Goal: Task Accomplishment & Management: Use online tool/utility

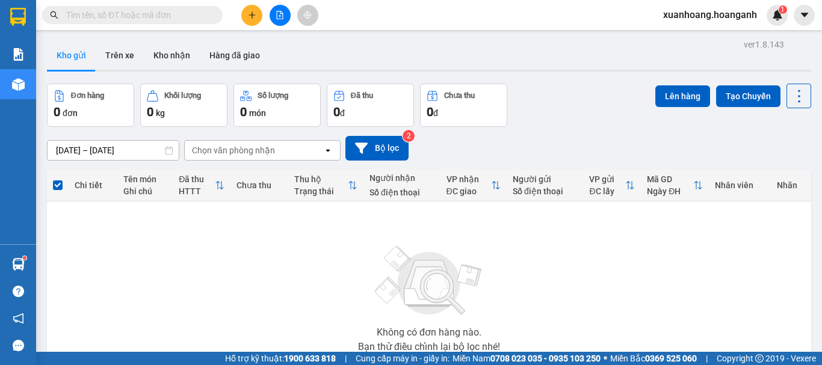
click at [709, 17] on span "xuanhoang.hoanganh" at bounding box center [710, 14] width 113 height 15
click at [710, 39] on span "Đăng xuất" at bounding box center [716, 37] width 88 height 13
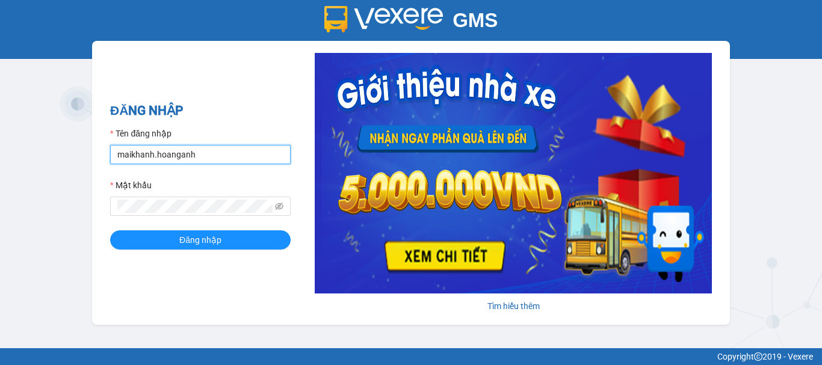
click at [227, 148] on input "maikhanh.hoanganh" at bounding box center [200, 154] width 181 height 19
type input "xuanhoang.hoanganh"
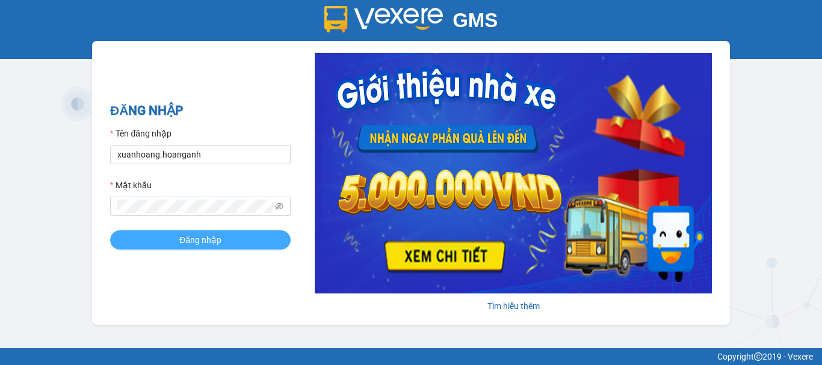
click at [213, 240] on span "Đăng nhập" at bounding box center [200, 240] width 42 height 13
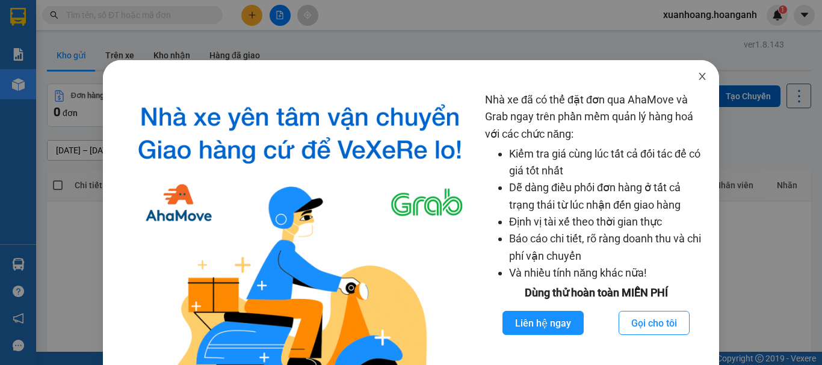
click at [698, 73] on icon "close" at bounding box center [703, 77] width 10 height 10
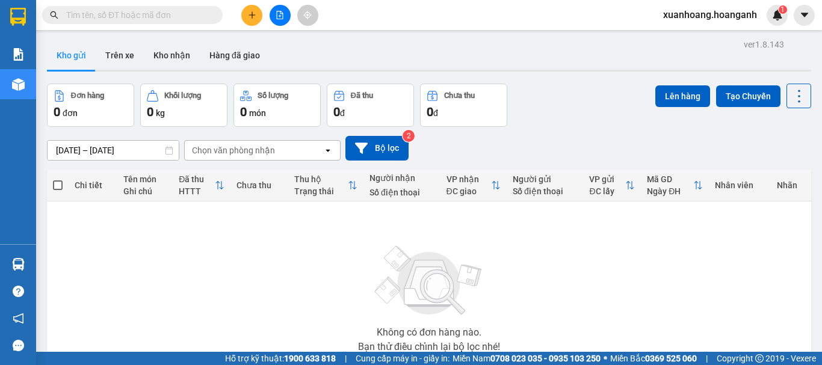
click at [703, 16] on span "xuanhoang.hoanganh" at bounding box center [710, 14] width 113 height 15
click at [701, 33] on span "Đăng xuất" at bounding box center [716, 37] width 88 height 13
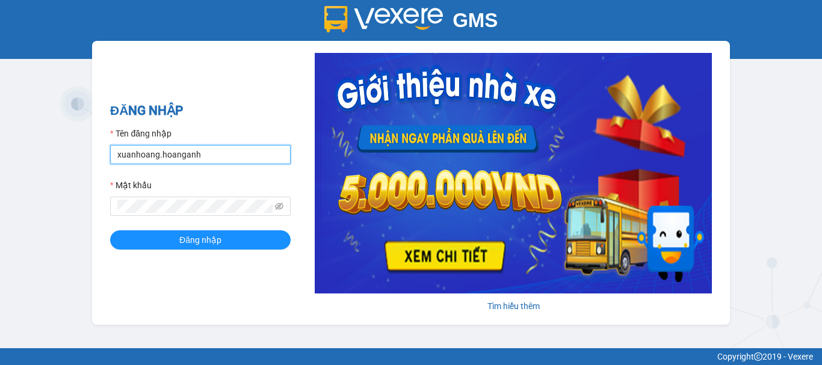
click at [212, 156] on input "xuanhoang.hoanganh" at bounding box center [200, 154] width 181 height 19
type input "maikhanh.hoanganh"
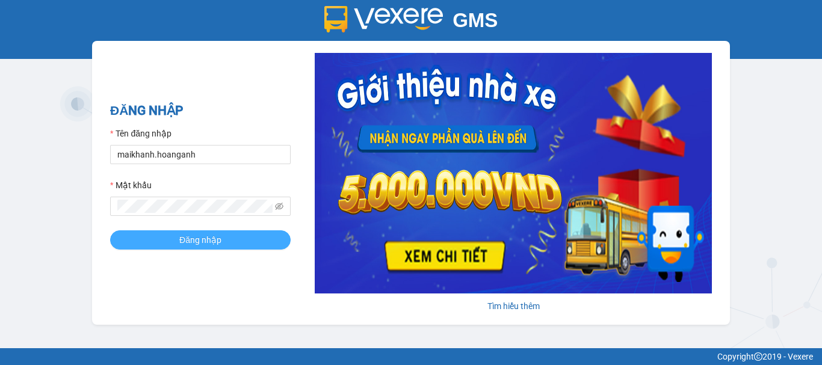
click at [212, 239] on span "Đăng nhập" at bounding box center [200, 240] width 42 height 13
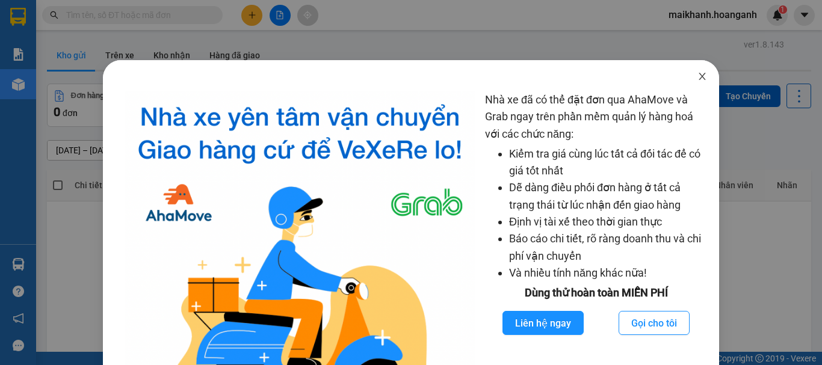
click at [699, 77] on icon "close" at bounding box center [702, 76] width 7 height 7
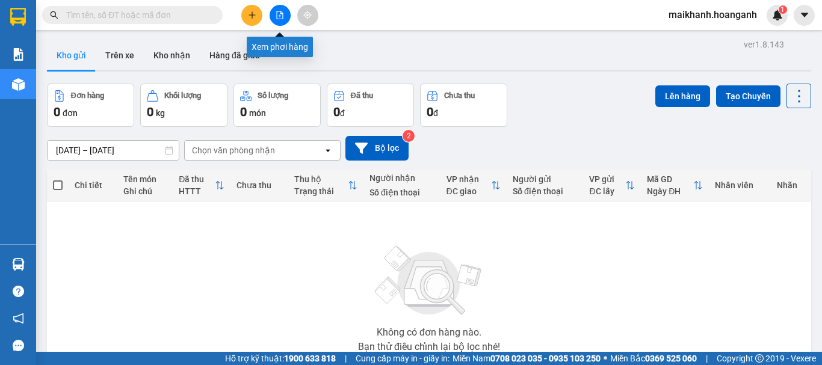
click at [277, 14] on icon "file-add" at bounding box center [280, 15] width 7 height 8
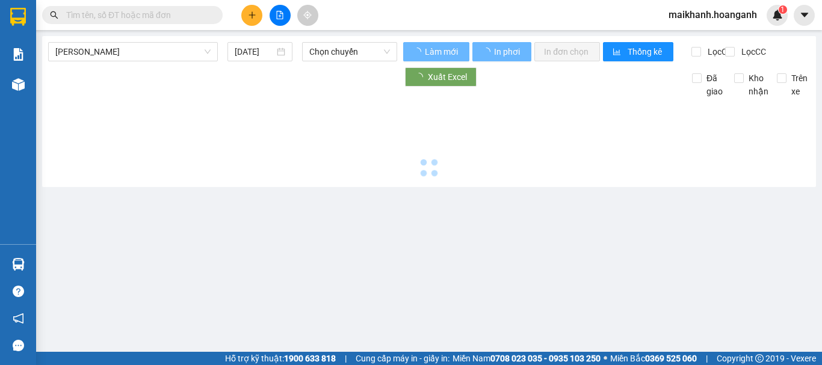
type input "[DATE]"
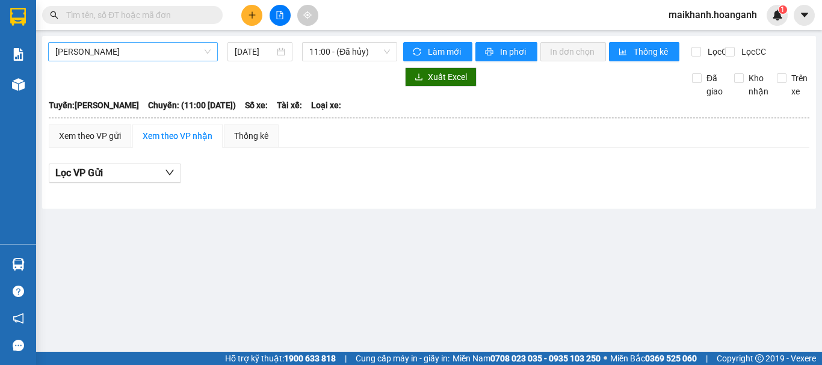
click at [136, 51] on span "[PERSON_NAME]" at bounding box center [132, 52] width 155 height 18
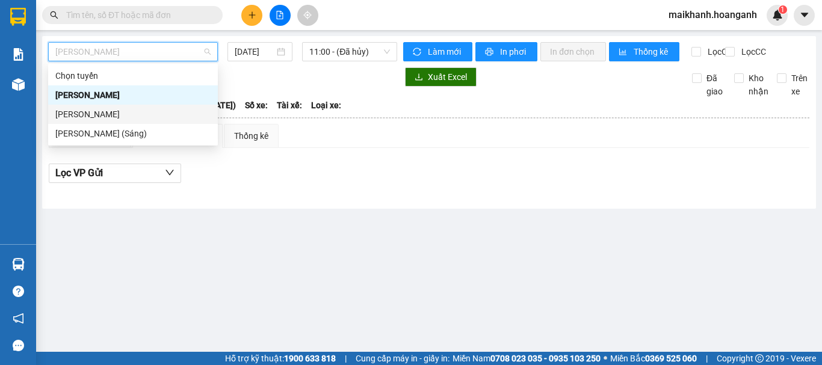
click at [143, 108] on div "[PERSON_NAME]" at bounding box center [132, 114] width 155 height 13
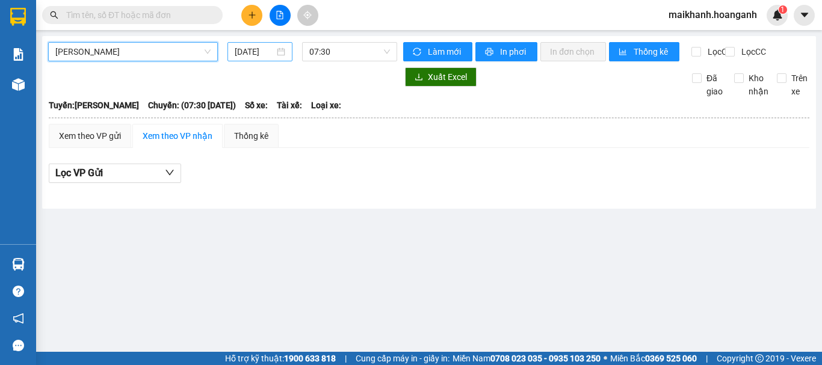
click at [260, 47] on input "[DATE]" at bounding box center [255, 51] width 40 height 13
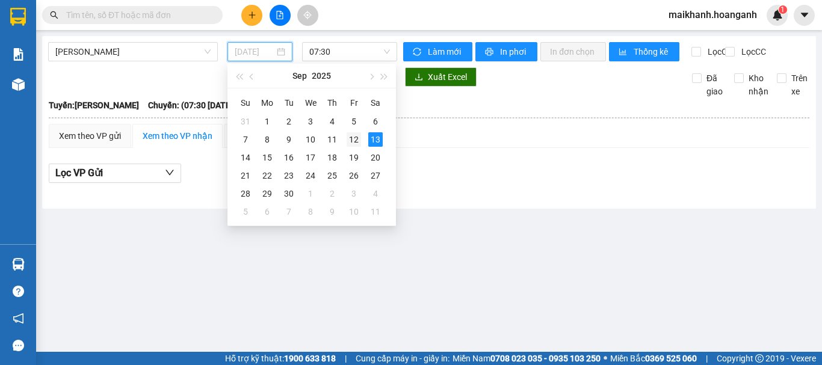
click at [350, 140] on div "12" at bounding box center [354, 139] width 14 height 14
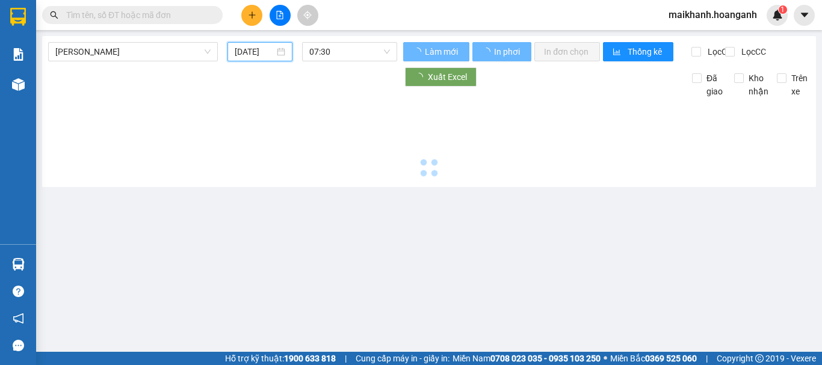
type input "[DATE]"
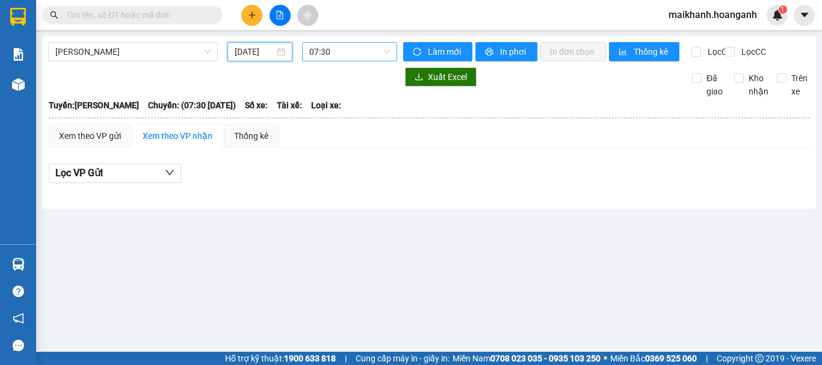
click at [340, 53] on span "07:30" at bounding box center [349, 52] width 81 height 18
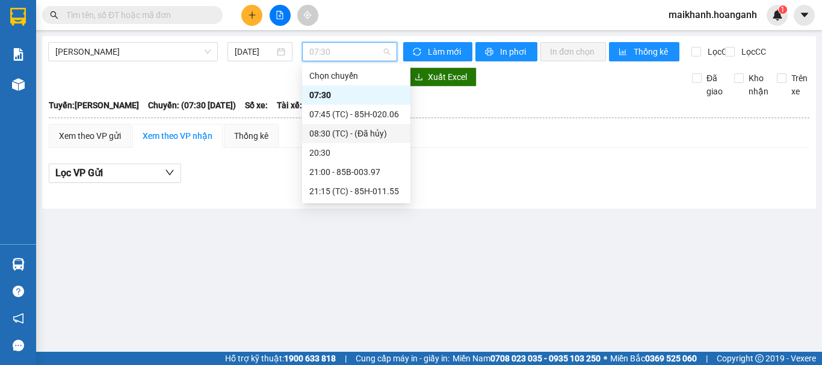
click at [347, 136] on div "08:30 (TC) - (Đã hủy)" at bounding box center [356, 133] width 94 height 13
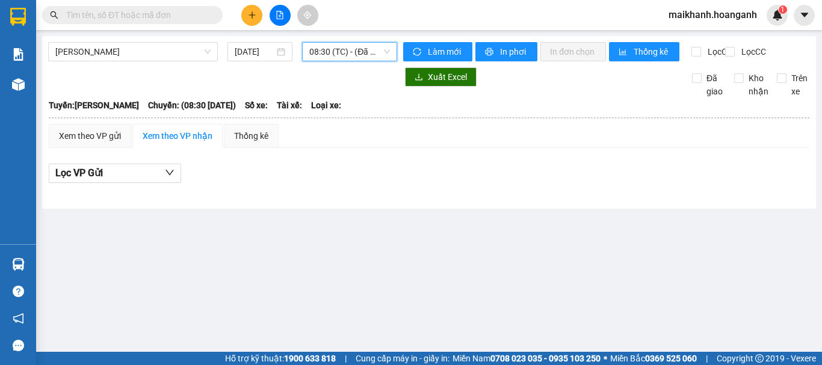
drag, startPoint x: 349, startPoint y: 44, endPoint x: 349, endPoint y: 38, distance: 6.0
click at [349, 42] on div "[PERSON_NAME] [DATE] 08:30 08:30 (TC) - (Đã hủy) Làm mới In phơi In đơn chọn Th…" at bounding box center [429, 122] width 774 height 173
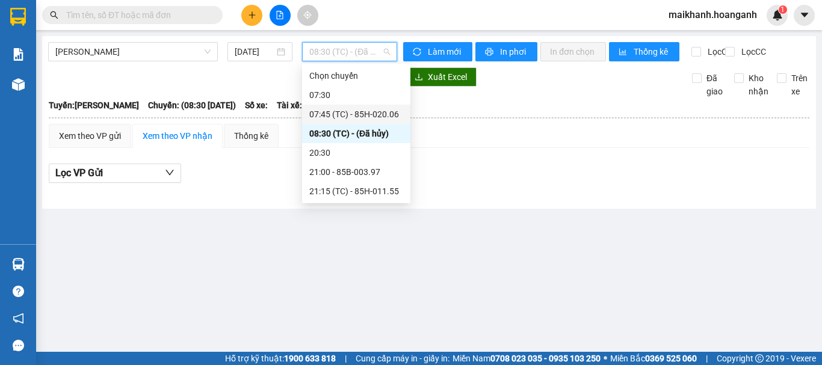
click at [355, 119] on div "07:45 (TC) - 85H-020.06" at bounding box center [356, 114] width 94 height 13
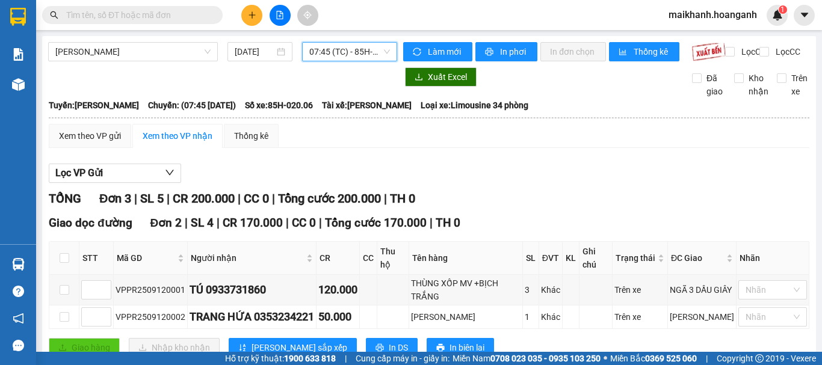
click at [336, 47] on span "07:45 (TC) - 85H-020.06" at bounding box center [349, 52] width 81 height 18
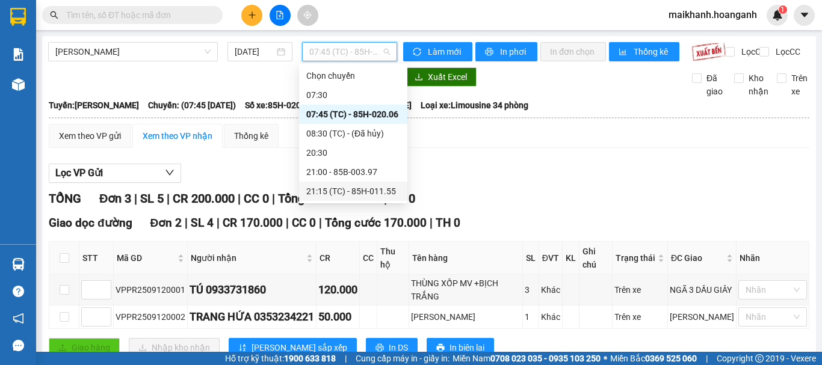
click at [346, 191] on div "21:15 (TC) - 85H-011.55" at bounding box center [353, 191] width 94 height 13
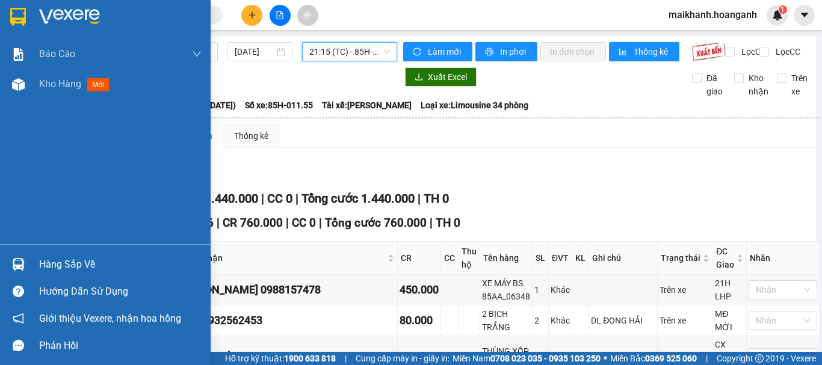
click at [16, 16] on img at bounding box center [18, 17] width 16 height 18
